Goal: Transaction & Acquisition: Purchase product/service

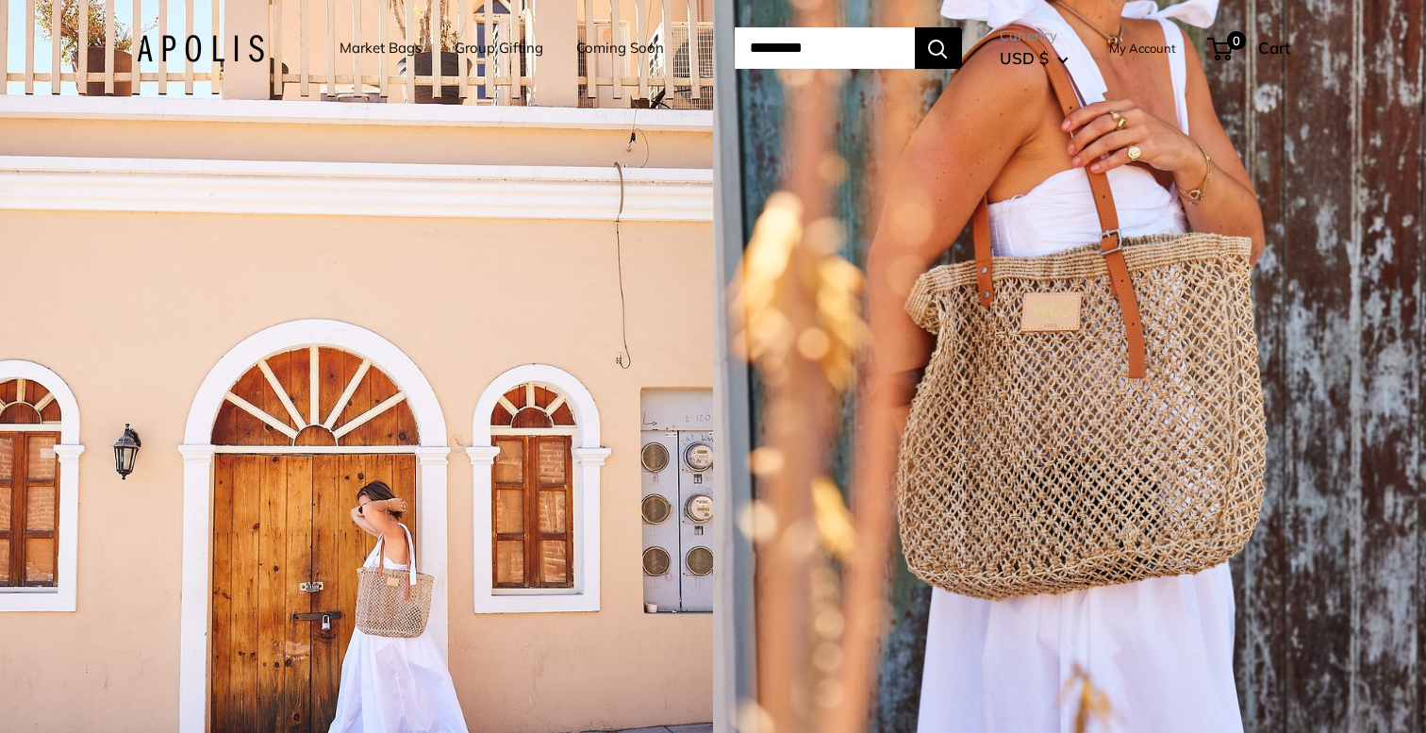
click at [392, 50] on link "Market Bags" at bounding box center [380, 48] width 82 height 26
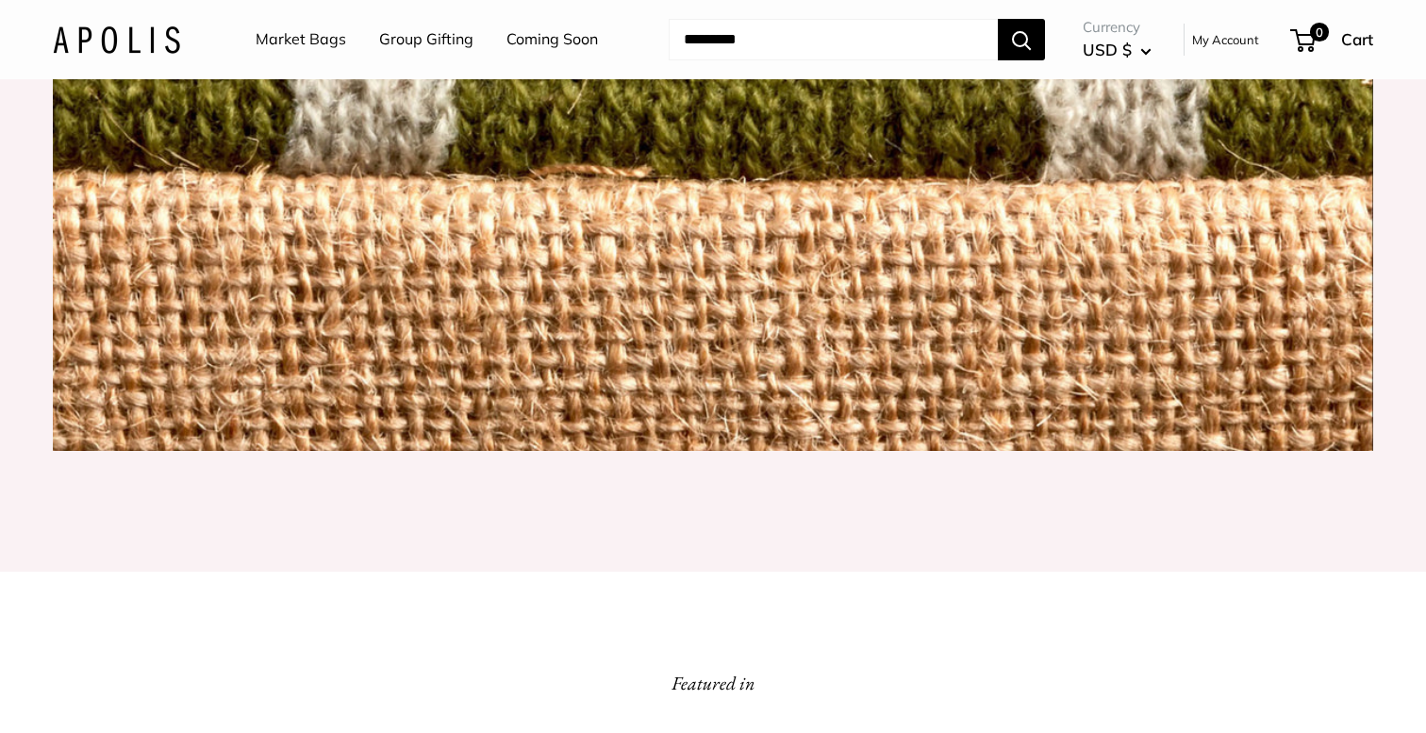
scroll to position [2774, 0]
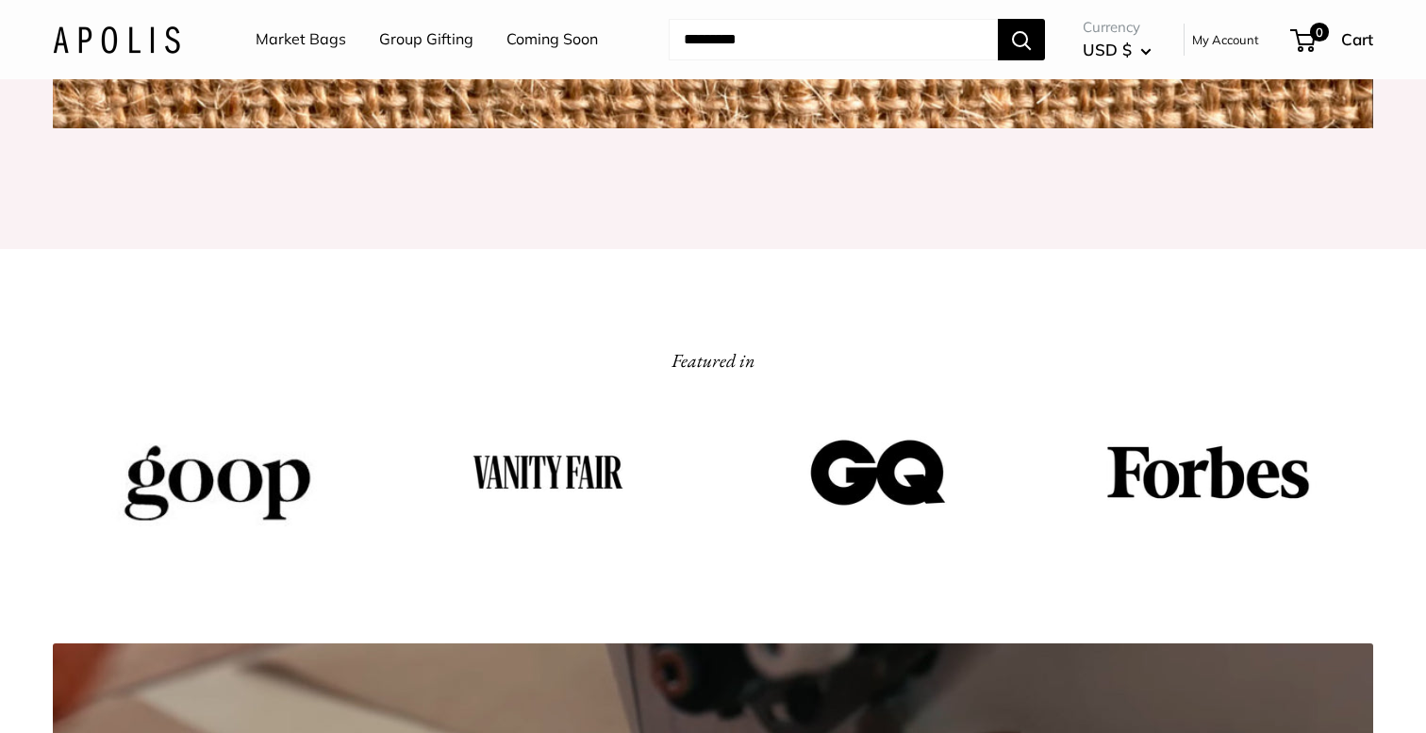
click at [308, 38] on link "Market Bags" at bounding box center [301, 39] width 91 height 28
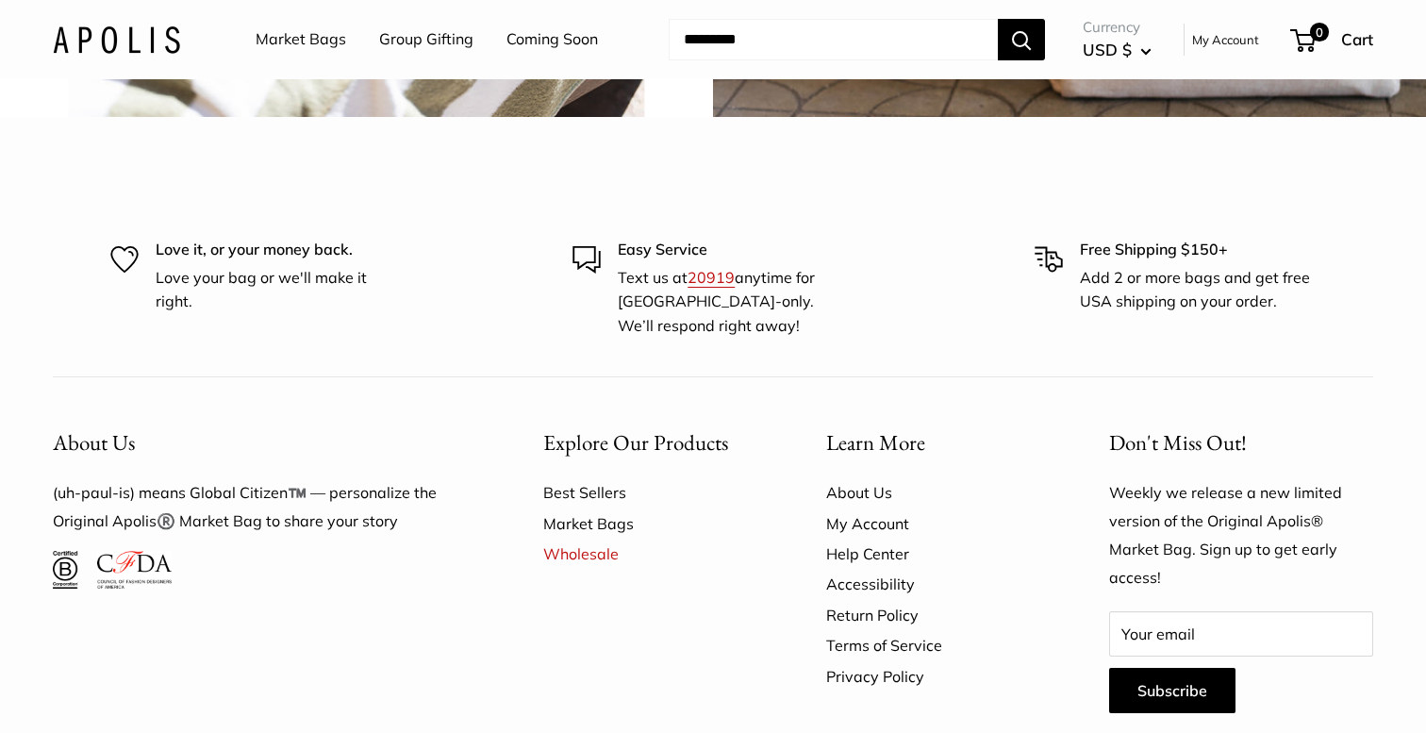
scroll to position [4988, 0]
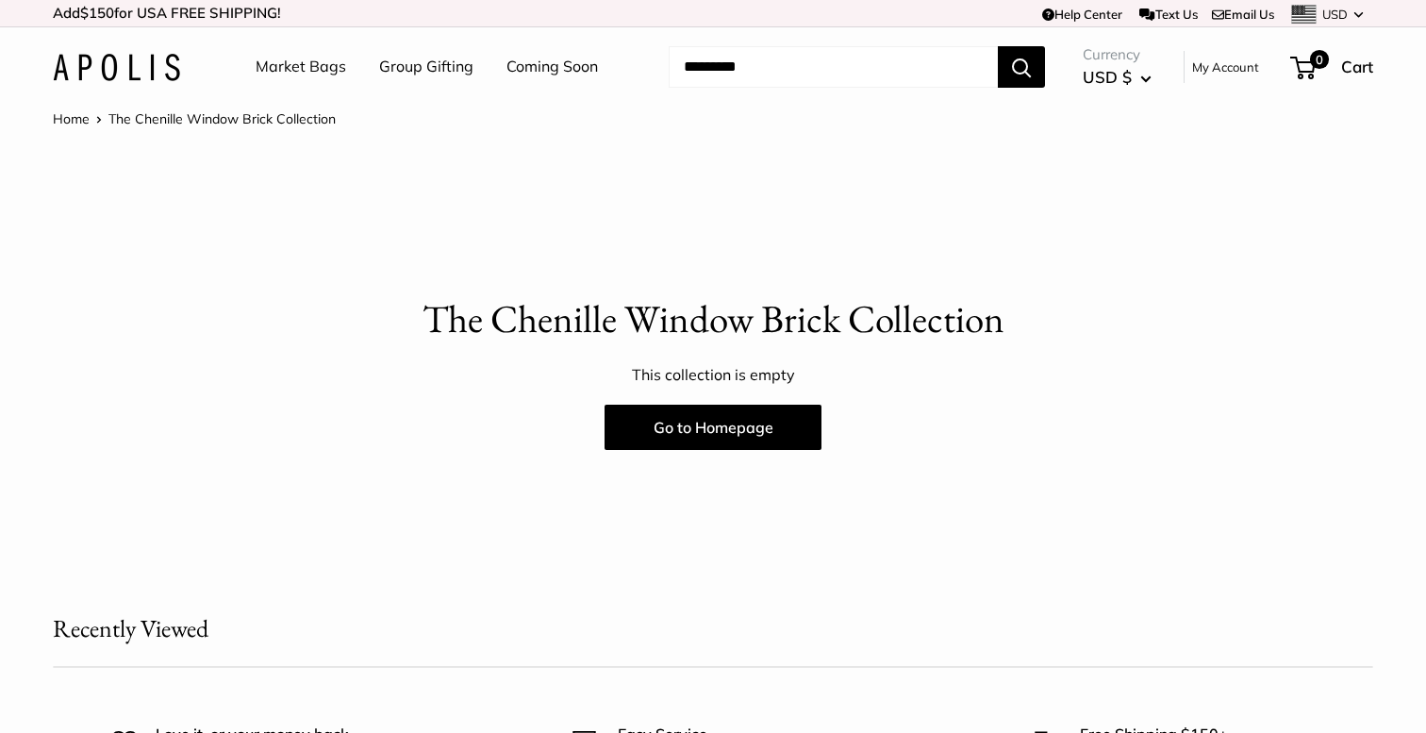
click at [297, 68] on link "Market Bags" at bounding box center [301, 67] width 91 height 28
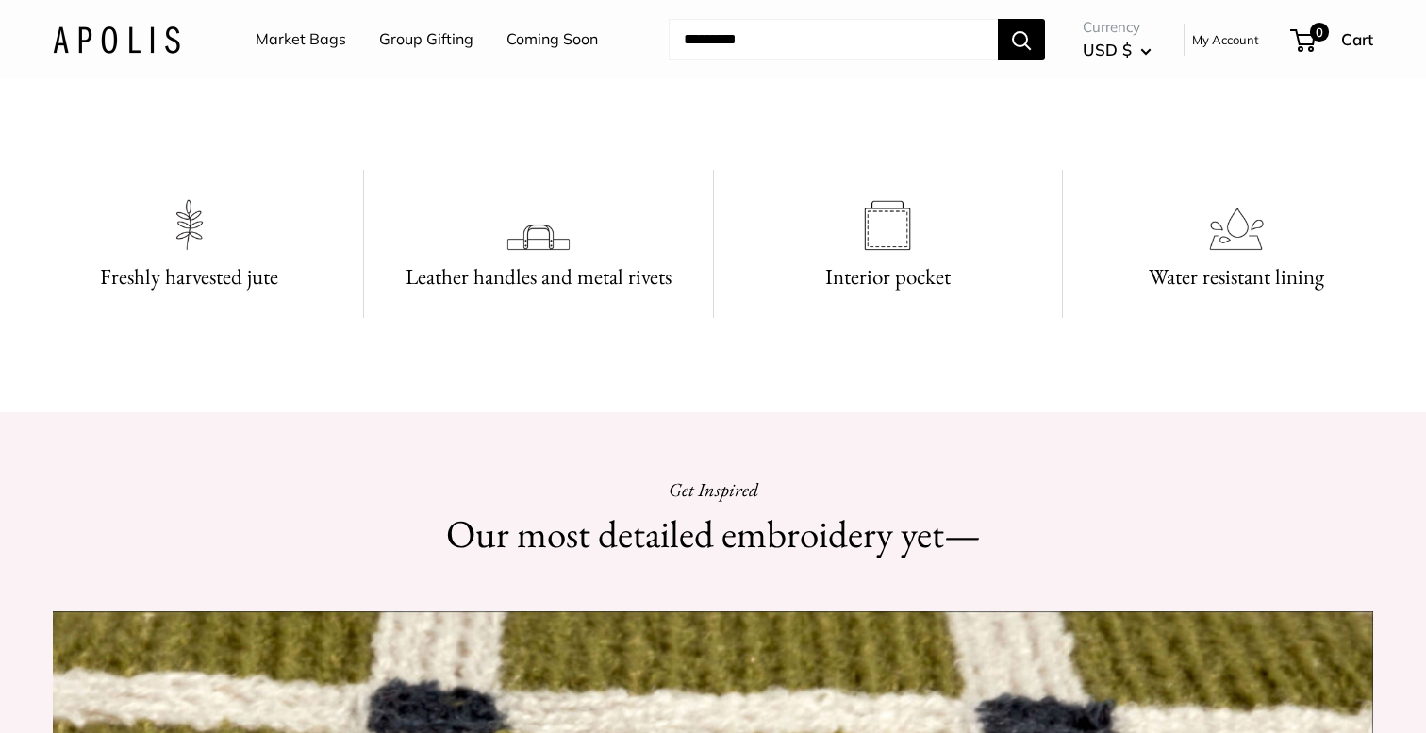
scroll to position [1597, 0]
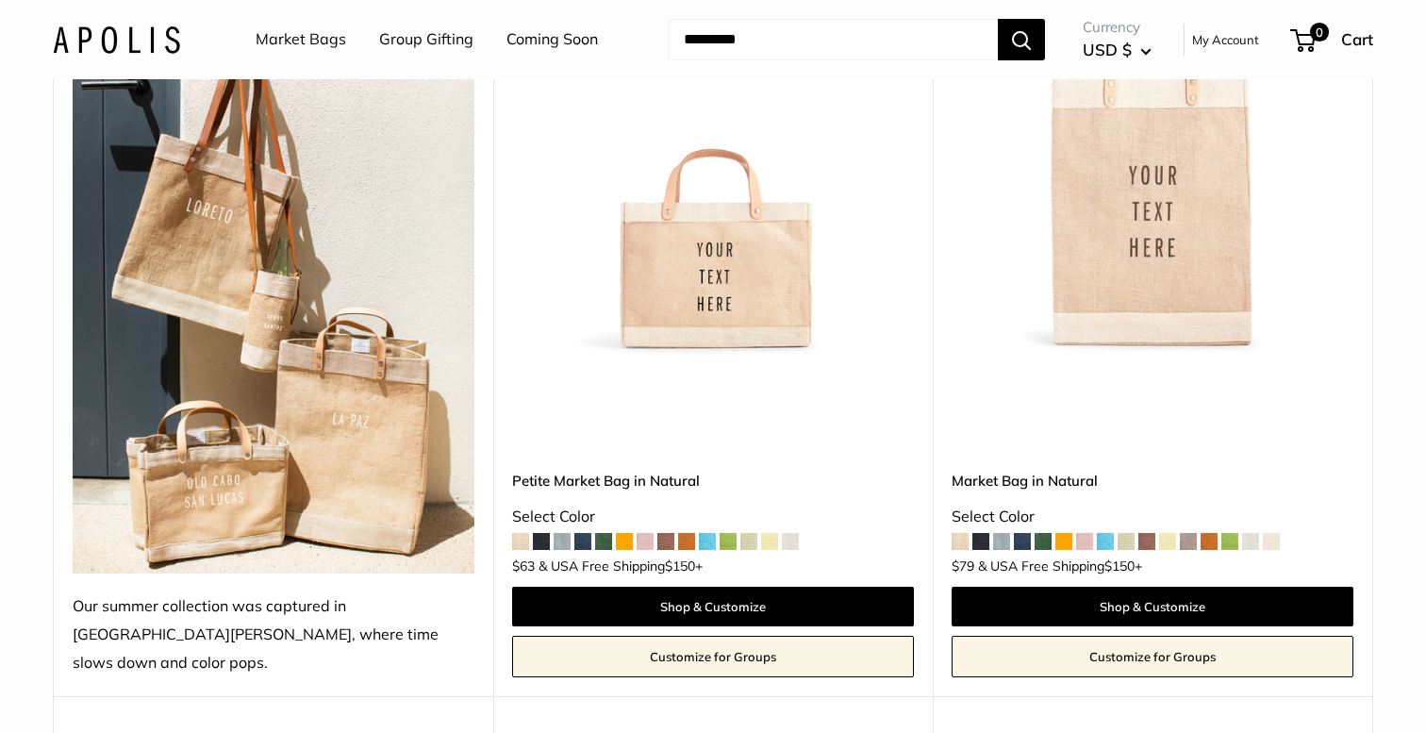
scroll to position [396, 0]
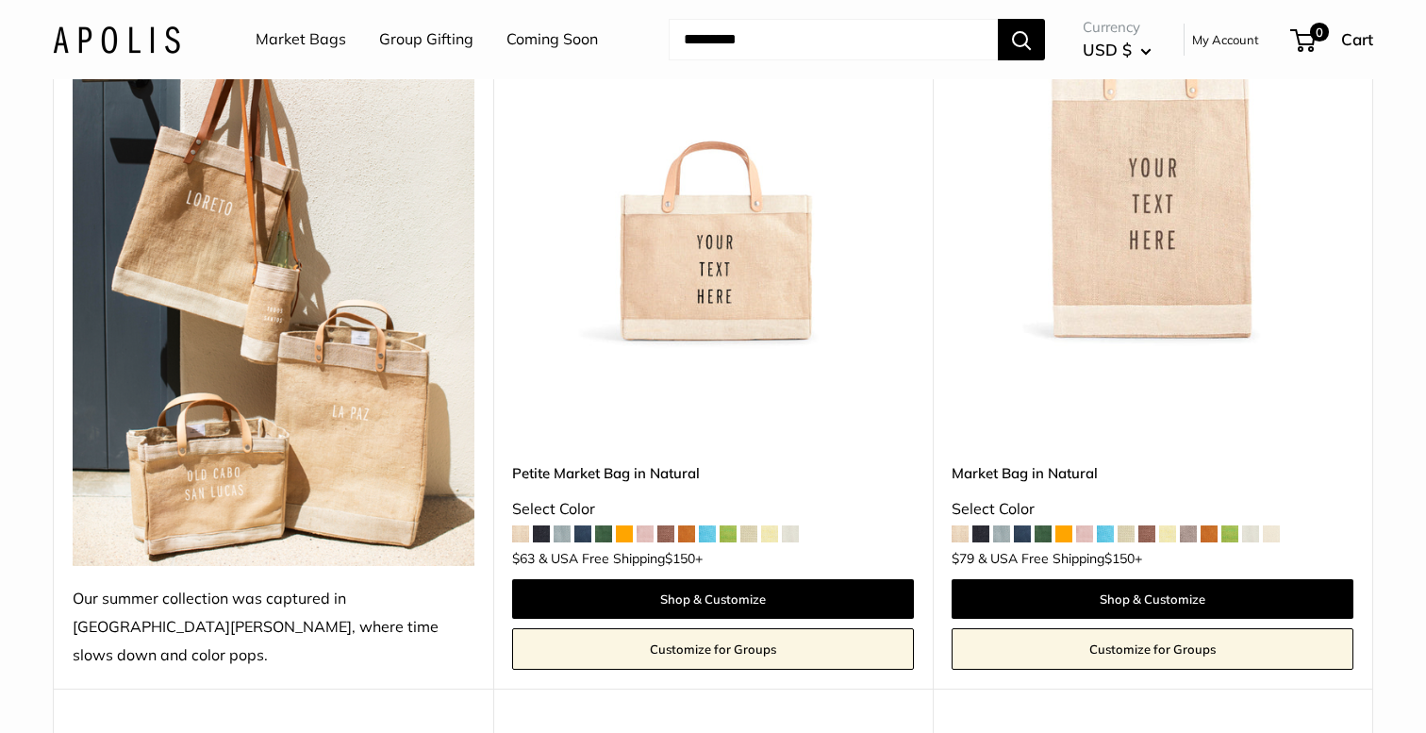
click at [0, 0] on img at bounding box center [0, 0] width 0 height 0
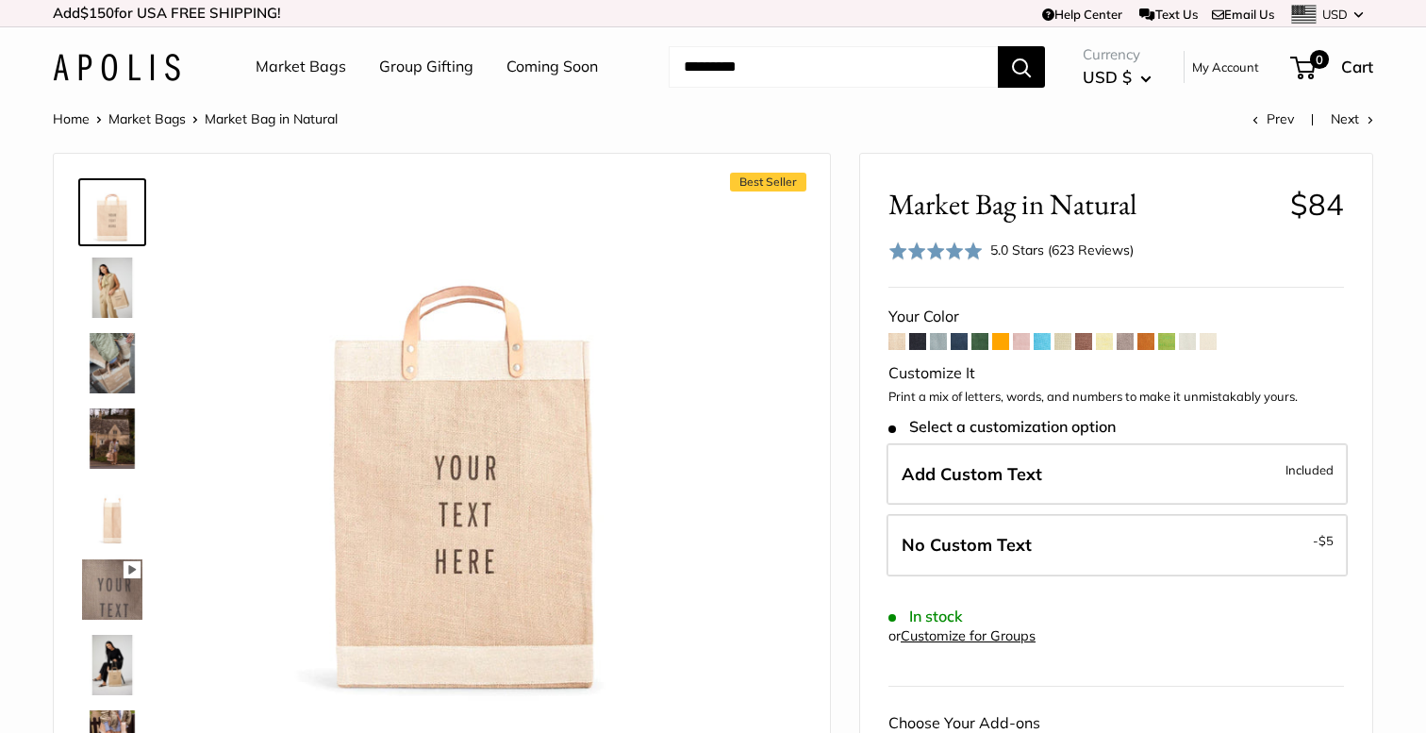
click at [918, 341] on span at bounding box center [917, 341] width 17 height 17
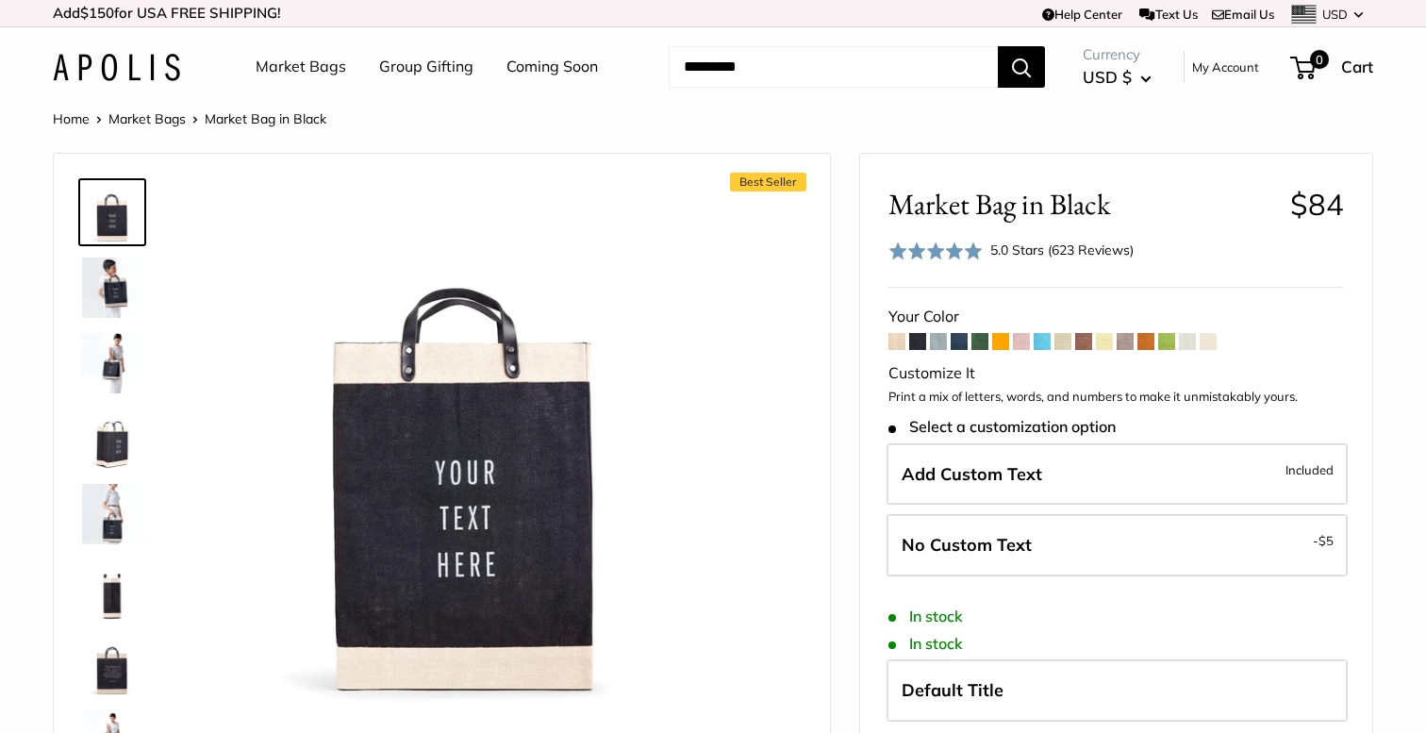
click at [937, 341] on span at bounding box center [938, 341] width 17 height 17
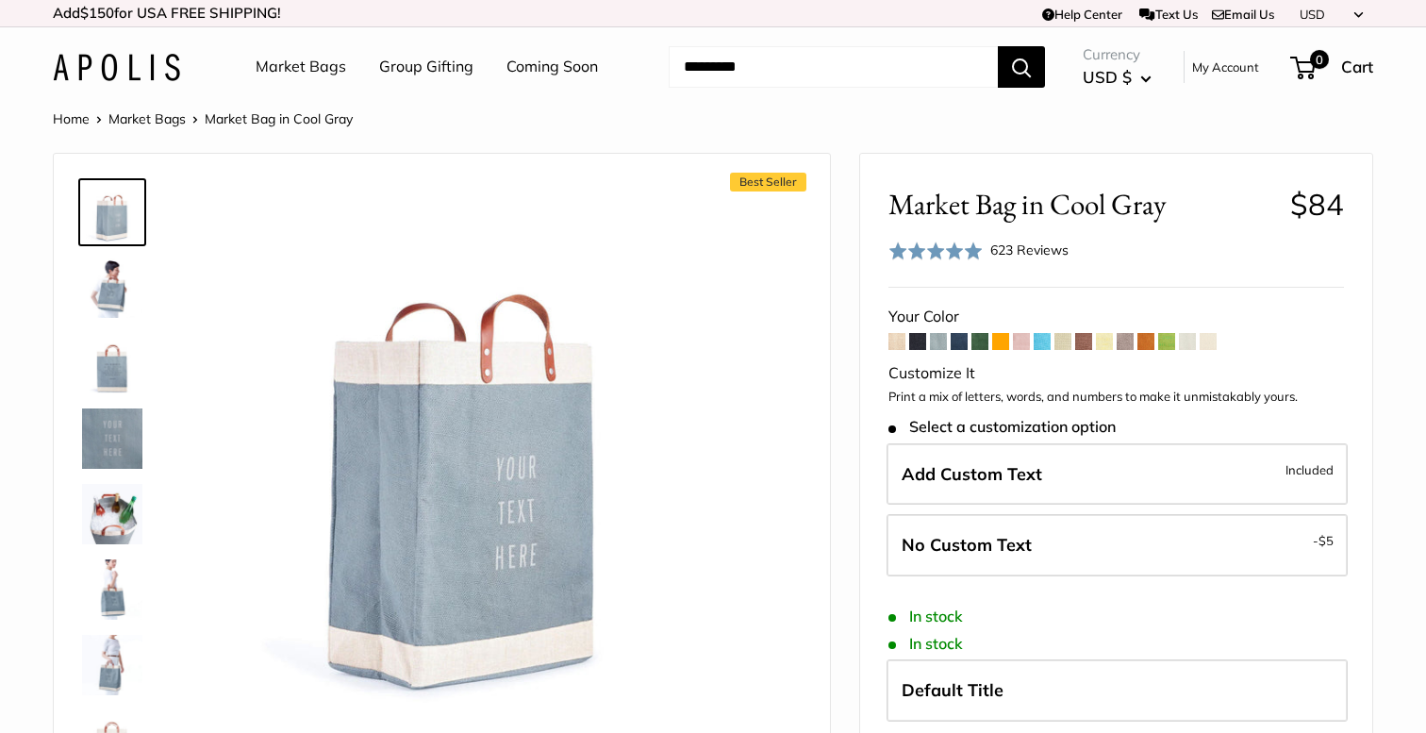
click at [958, 344] on span at bounding box center [958, 341] width 17 height 17
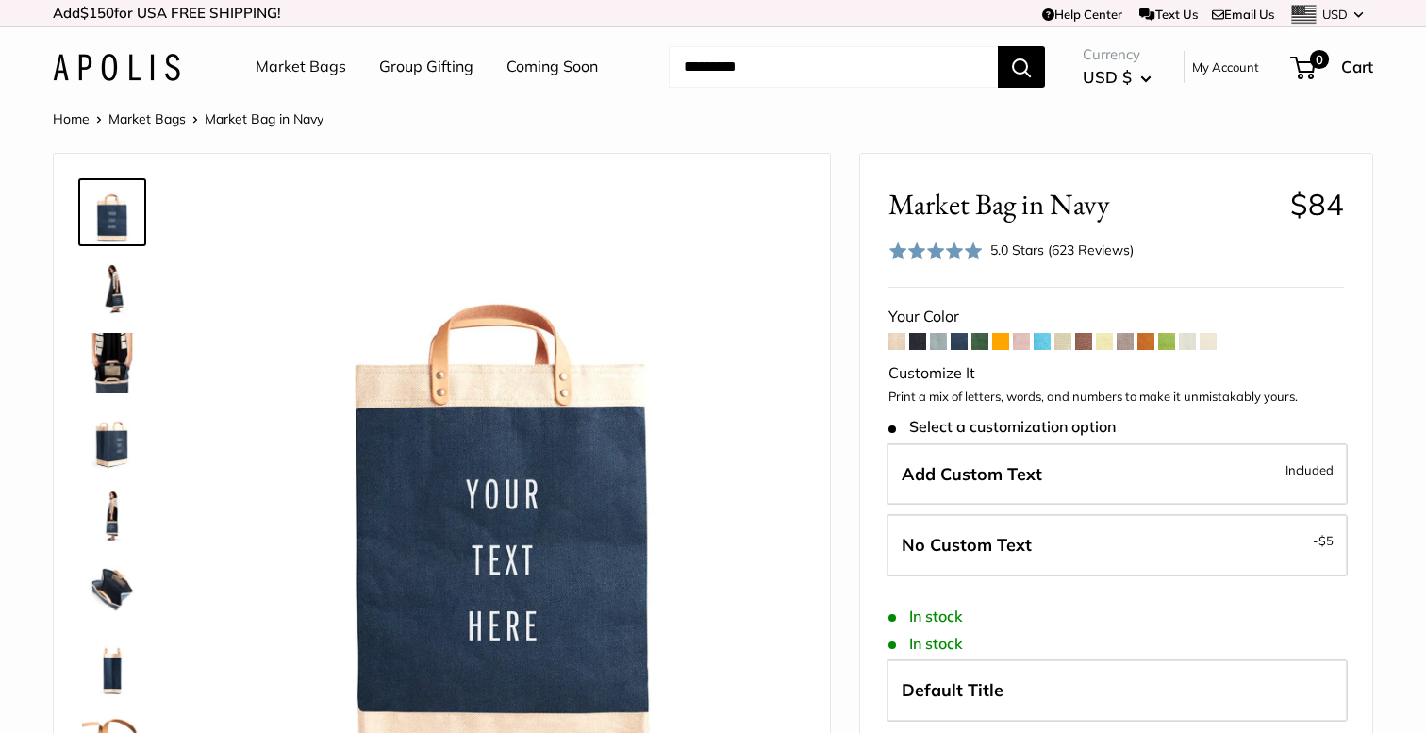
click at [1153, 338] on span at bounding box center [1145, 341] width 17 height 17
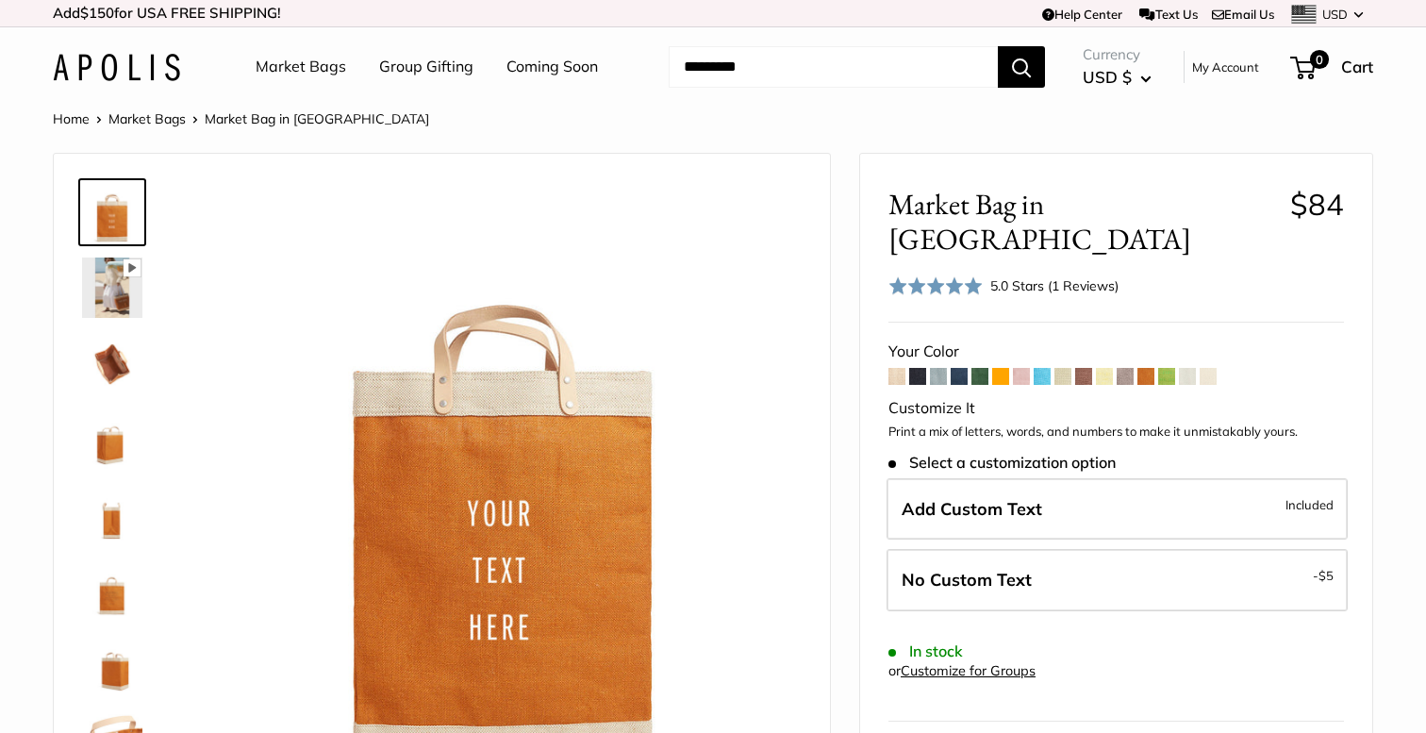
click at [1173, 368] on span at bounding box center [1166, 376] width 17 height 17
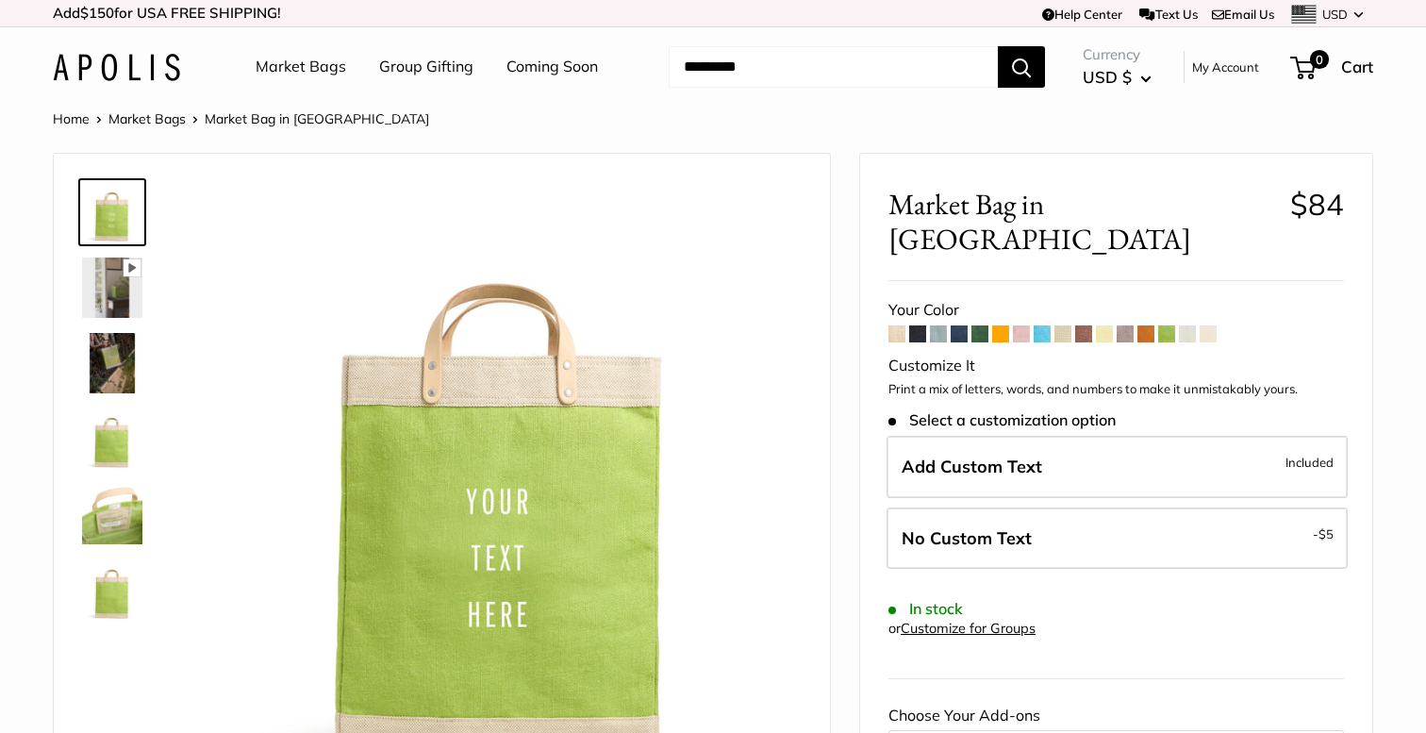
click at [1209, 325] on span at bounding box center [1207, 333] width 17 height 17
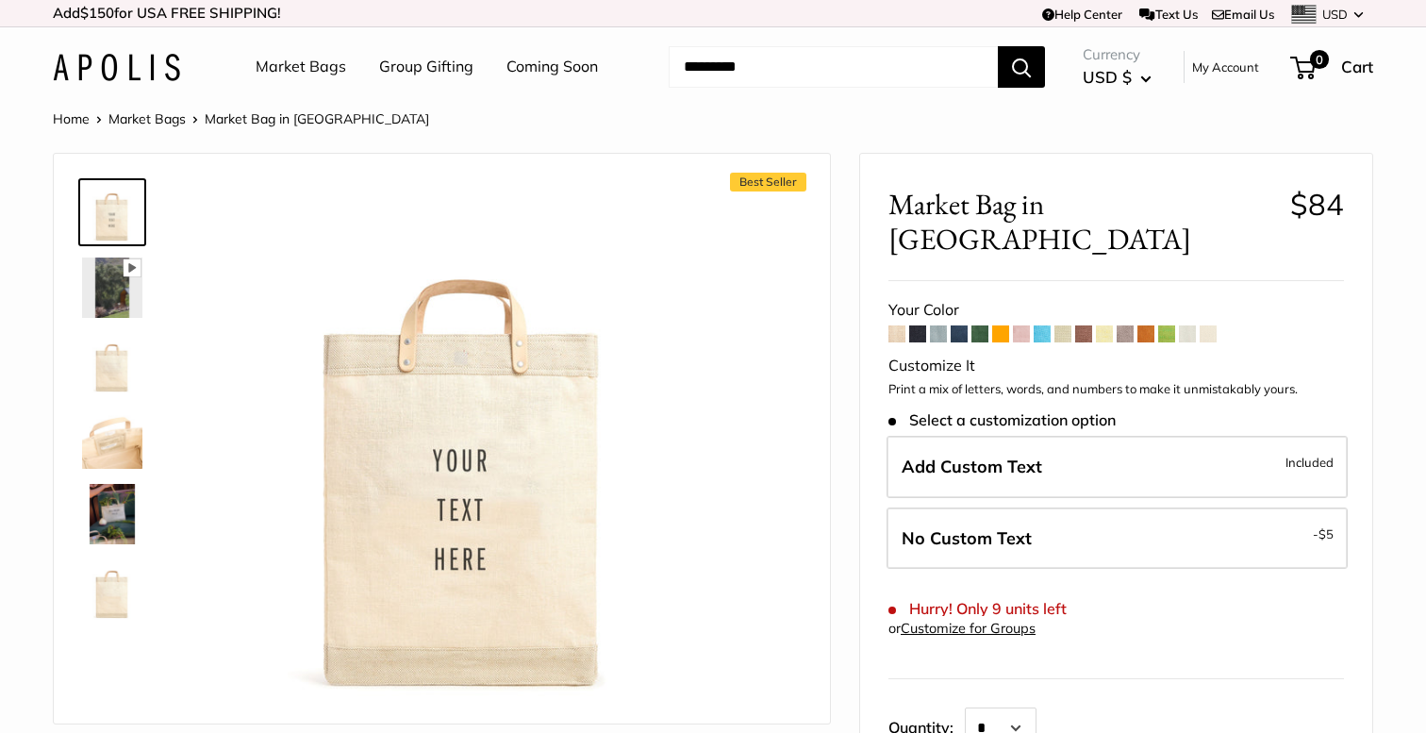
click at [981, 325] on span at bounding box center [979, 333] width 17 height 17
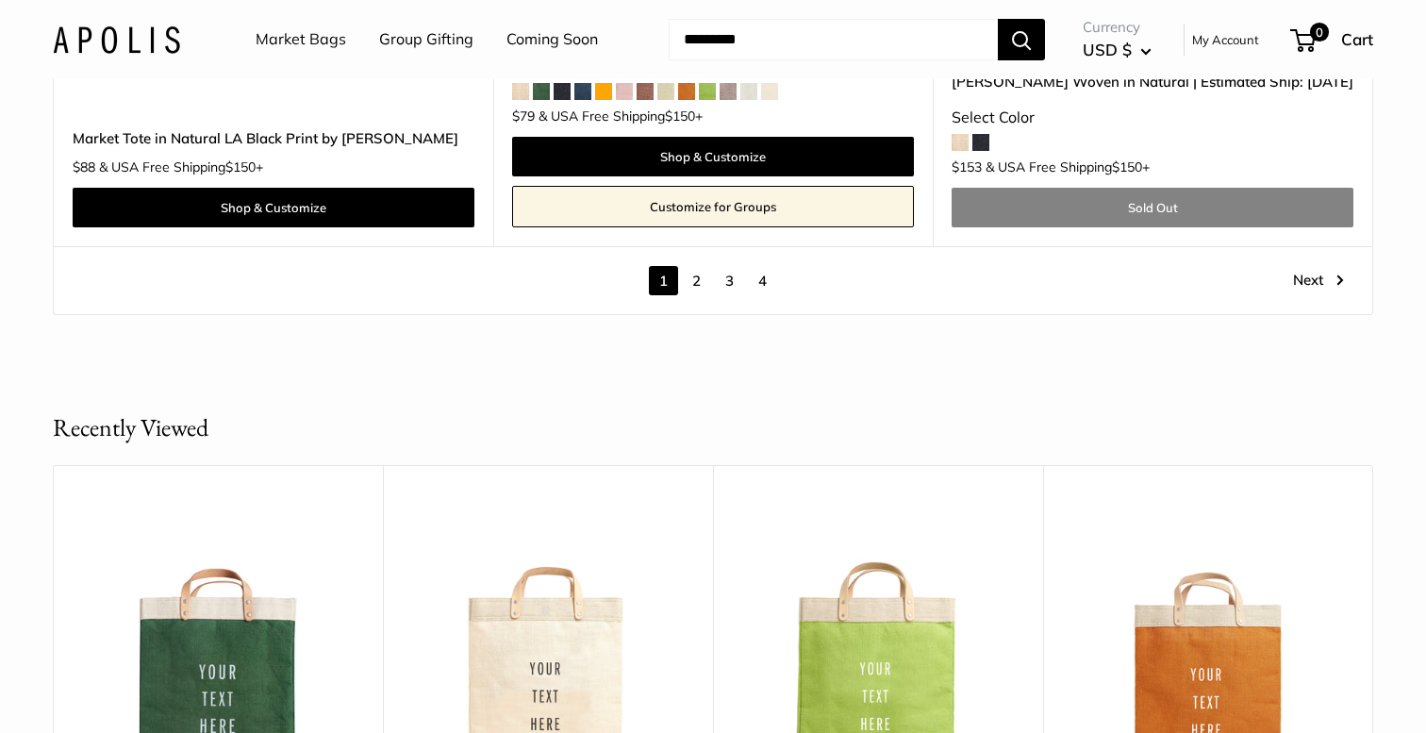
scroll to position [11117, 0]
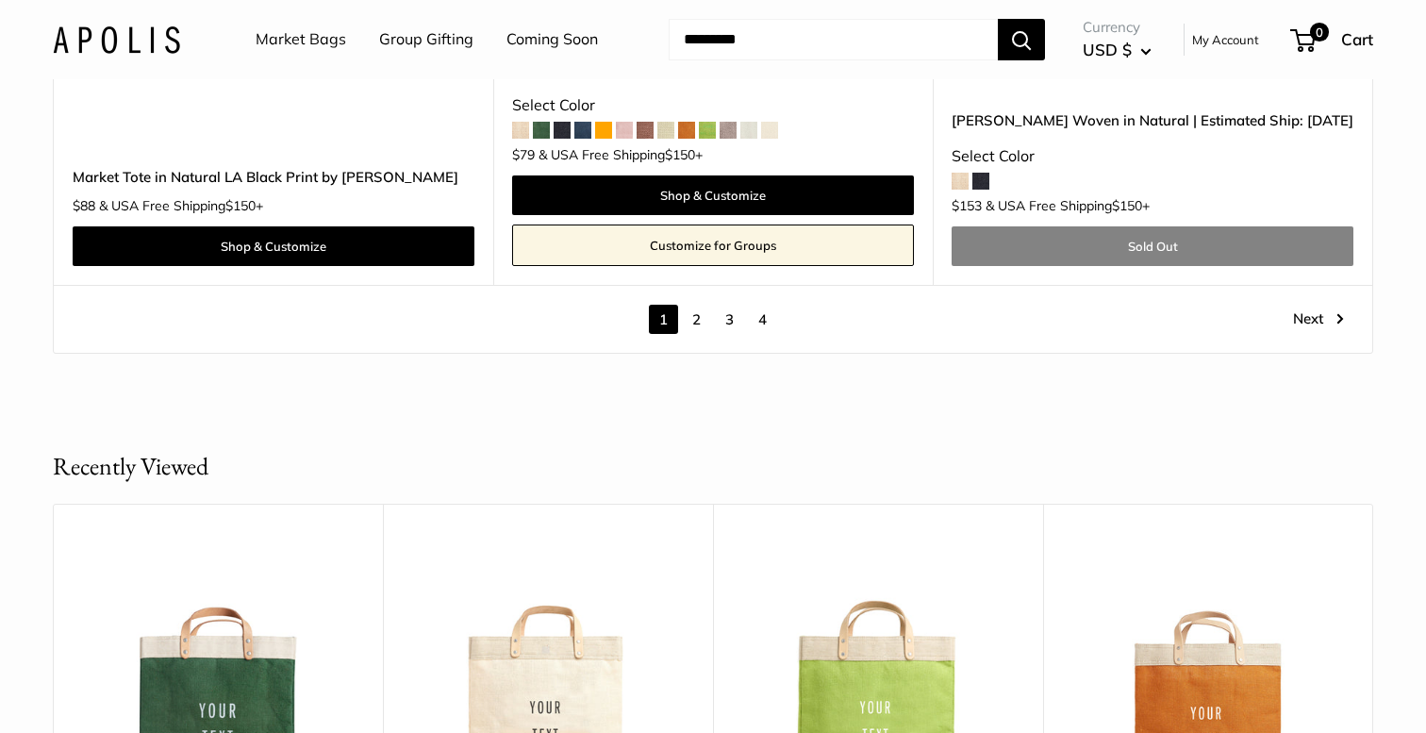
click at [697, 305] on link "2" at bounding box center [696, 319] width 29 height 29
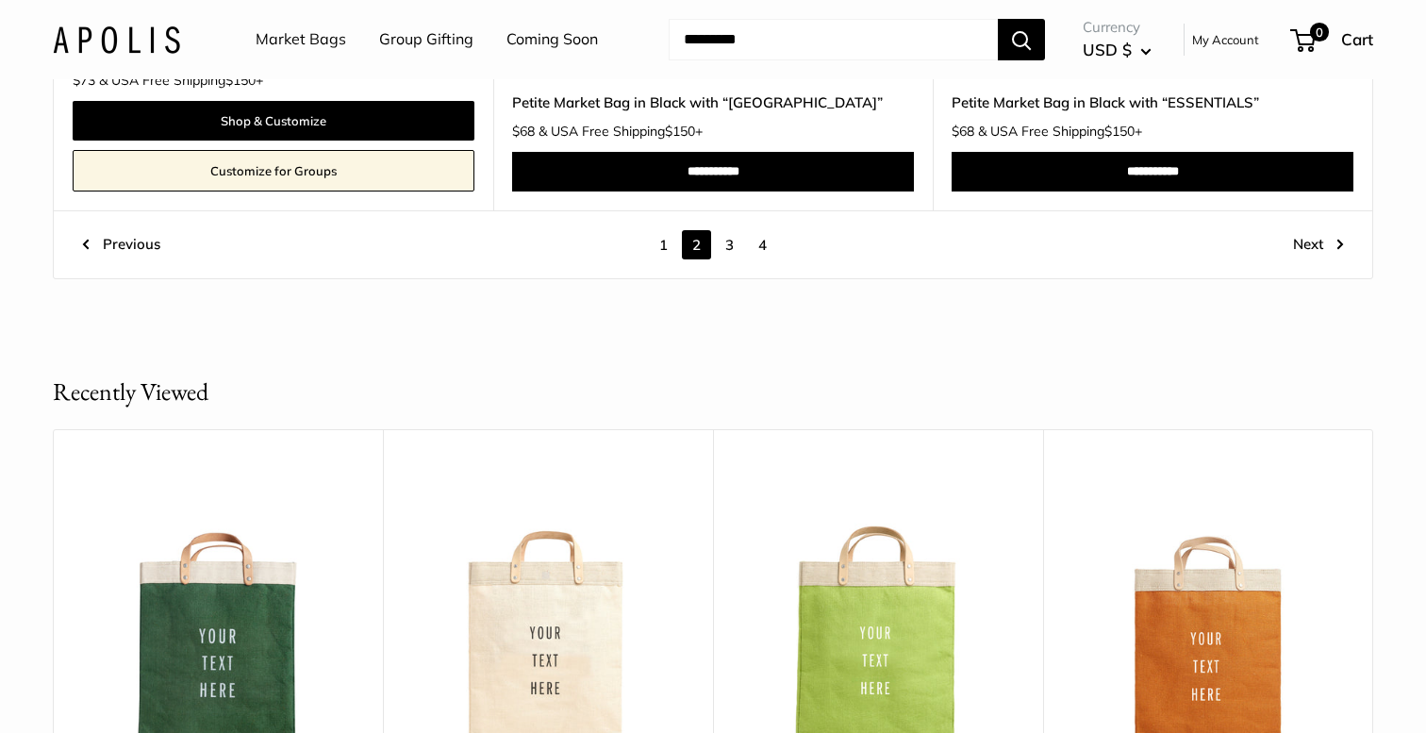
scroll to position [10620, 0]
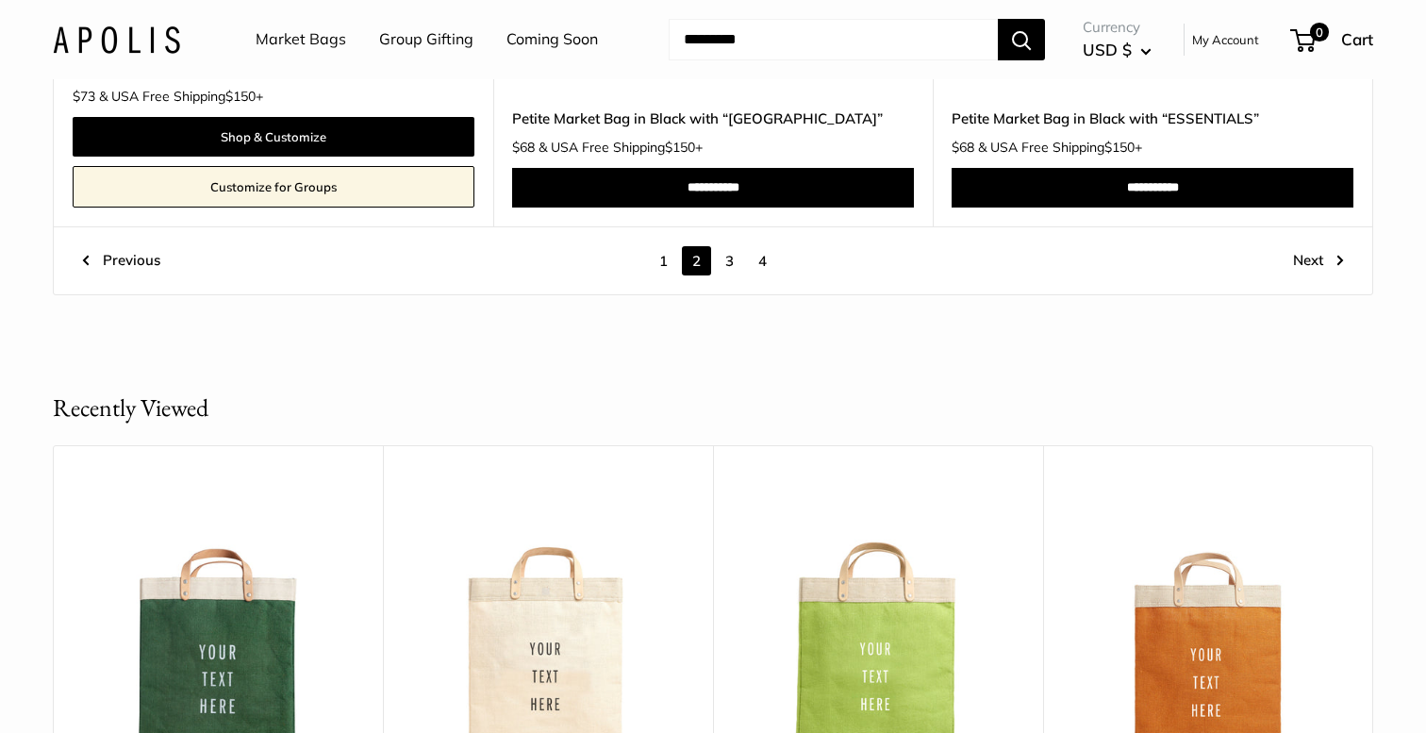
click at [735, 259] on link "3" at bounding box center [729, 260] width 29 height 29
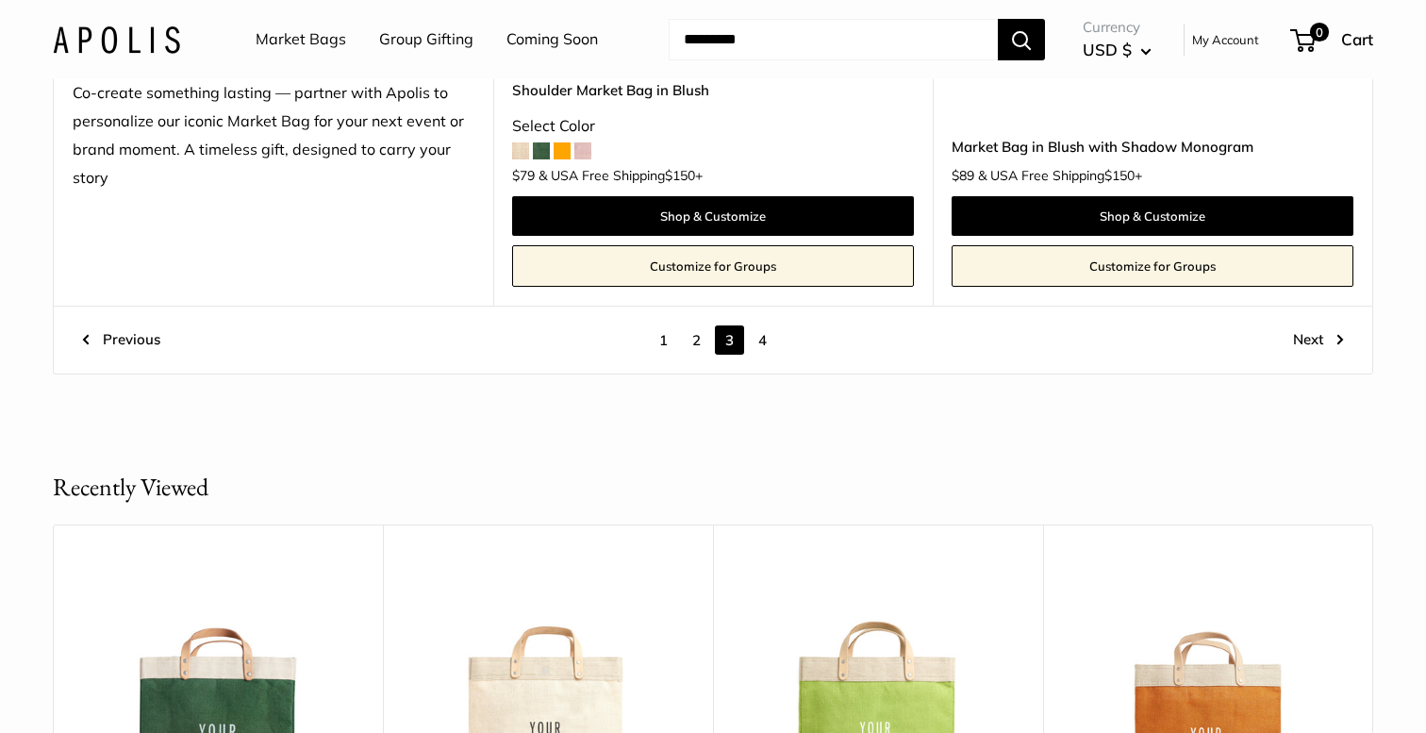
scroll to position [10743, 0]
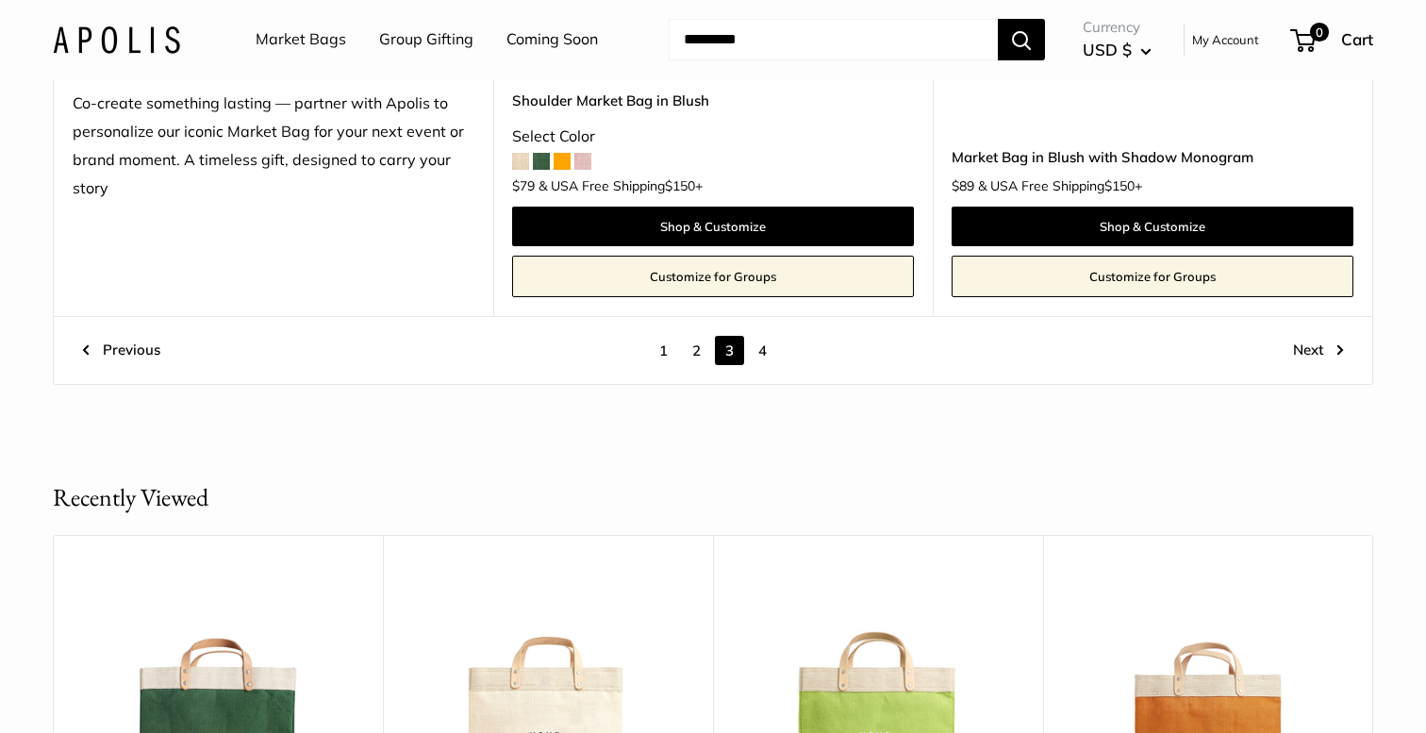
click at [758, 336] on link "4" at bounding box center [762, 350] width 29 height 29
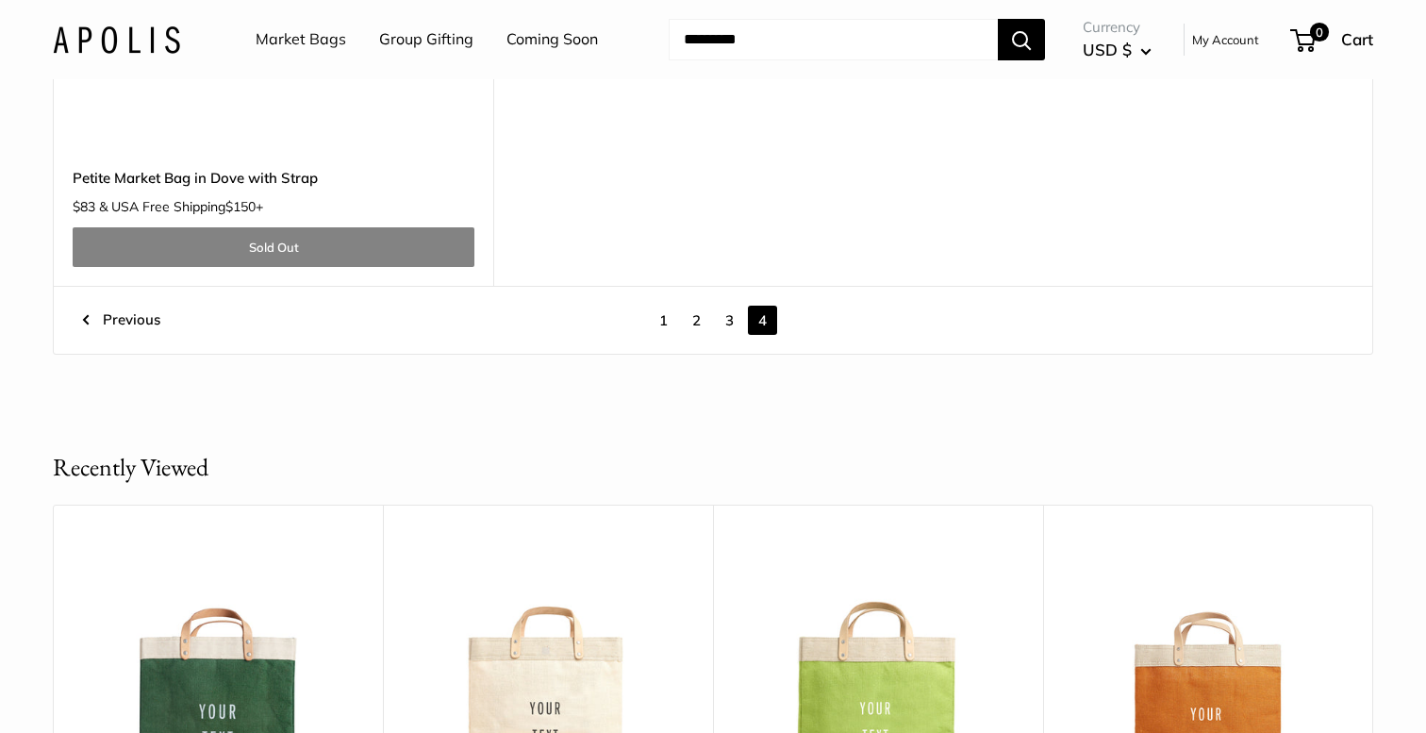
scroll to position [10560, 0]
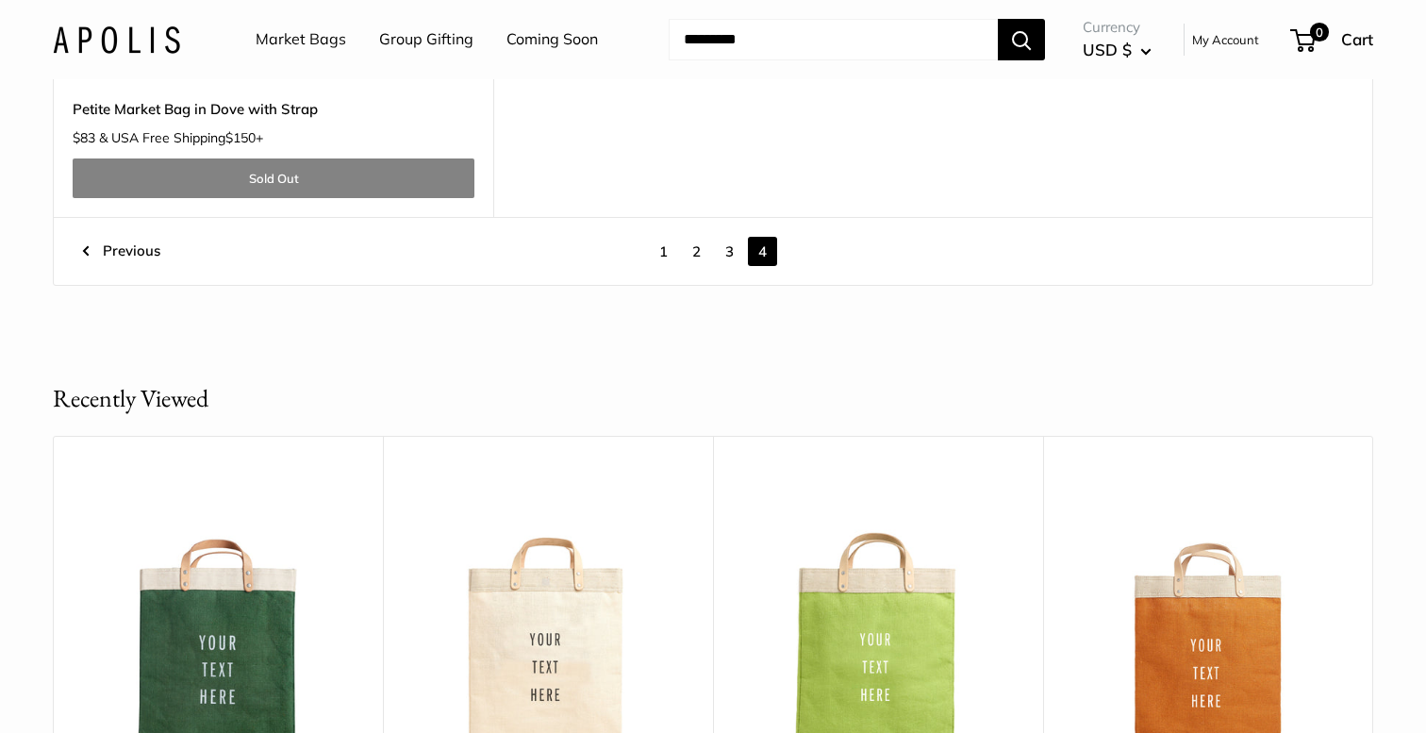
click at [662, 237] on link "1" at bounding box center [663, 251] width 29 height 29
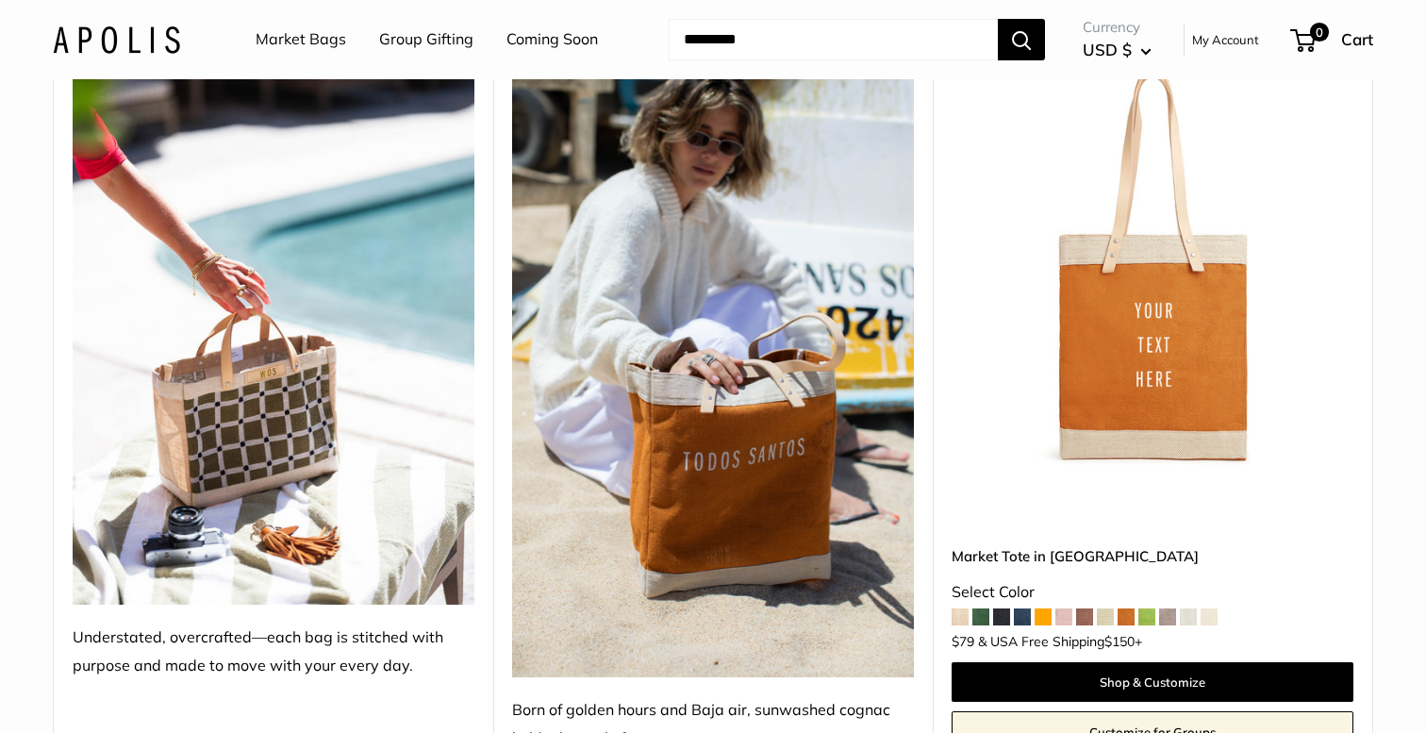
scroll to position [2453, 0]
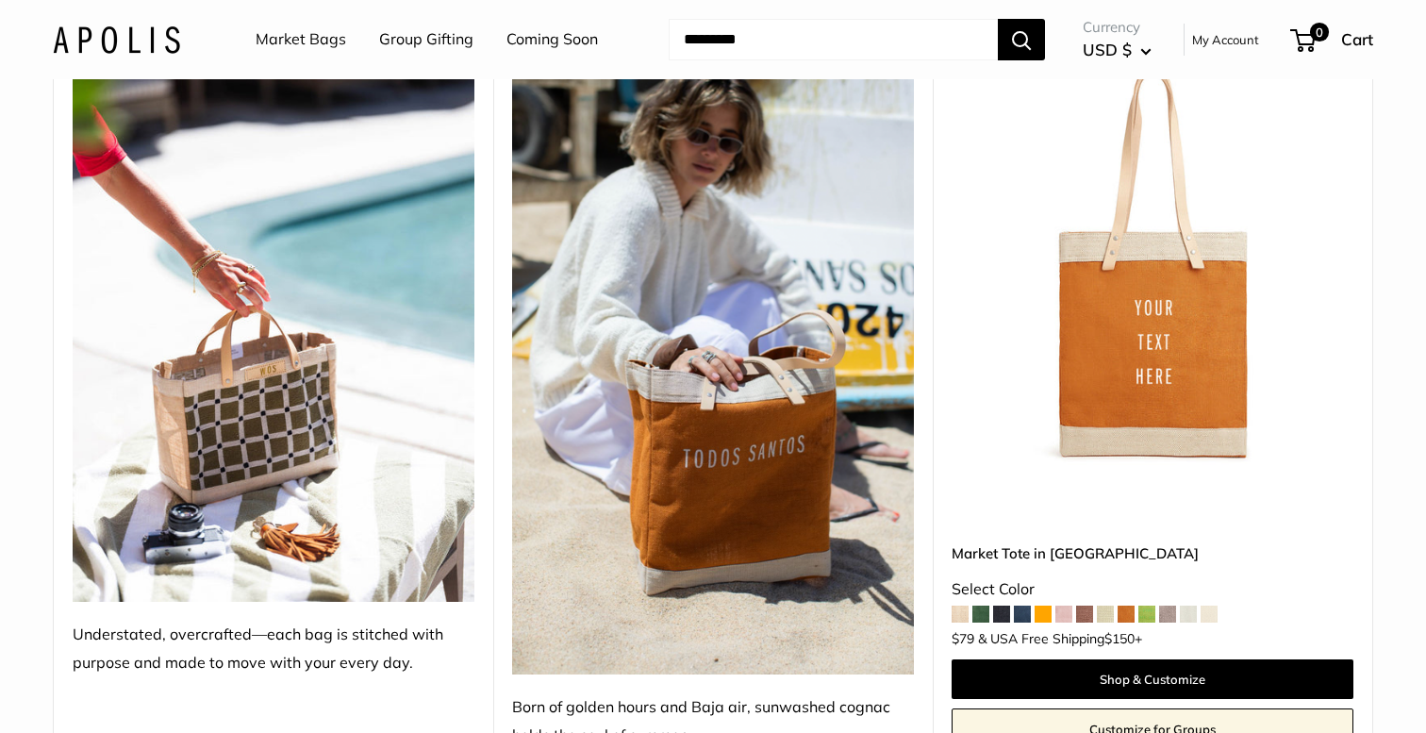
click at [269, 466] on img at bounding box center [274, 334] width 402 height 536
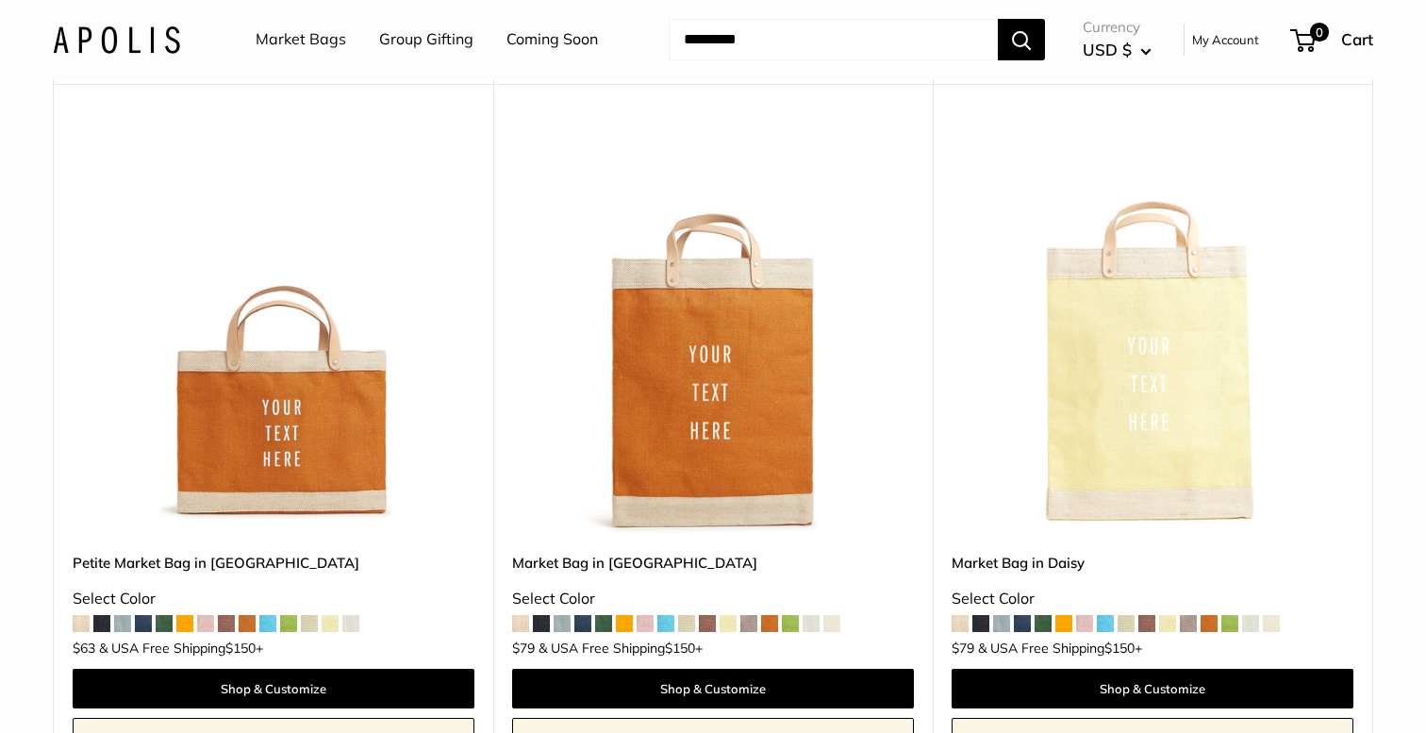
scroll to position [3178, 0]
